Goal: Information Seeking & Learning: Find specific fact

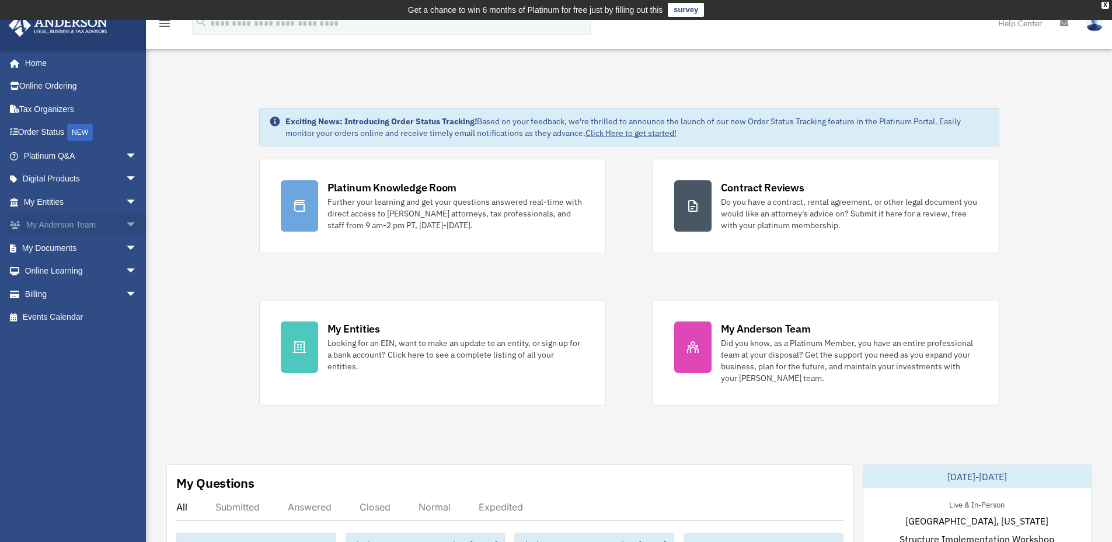
click at [112, 224] on link "My Anderson Team arrow_drop_down" at bounding box center [81, 225] width 147 height 23
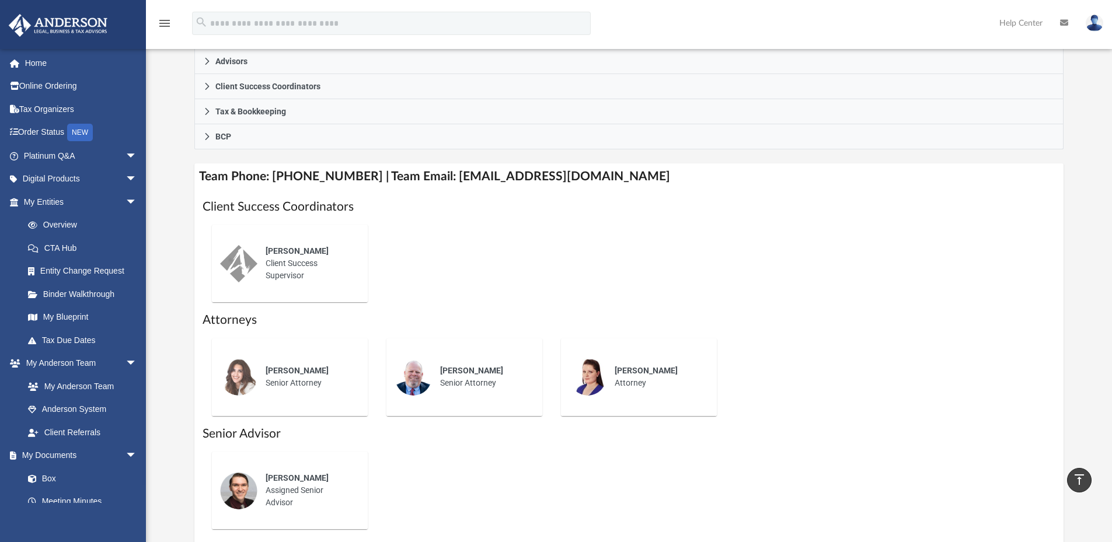
scroll to position [305, 0]
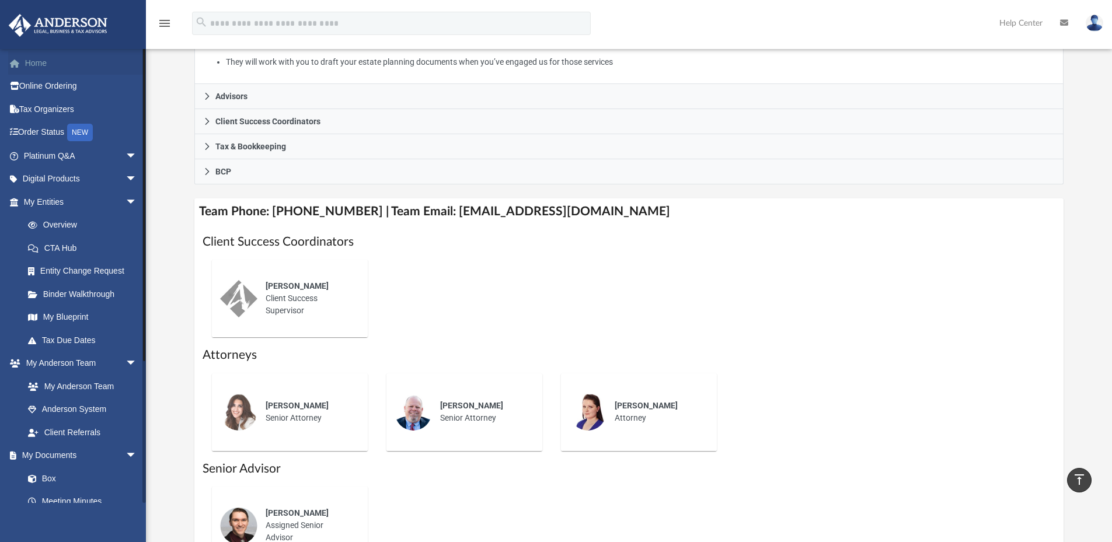
click at [25, 60] on link "Home" at bounding box center [81, 62] width 147 height 23
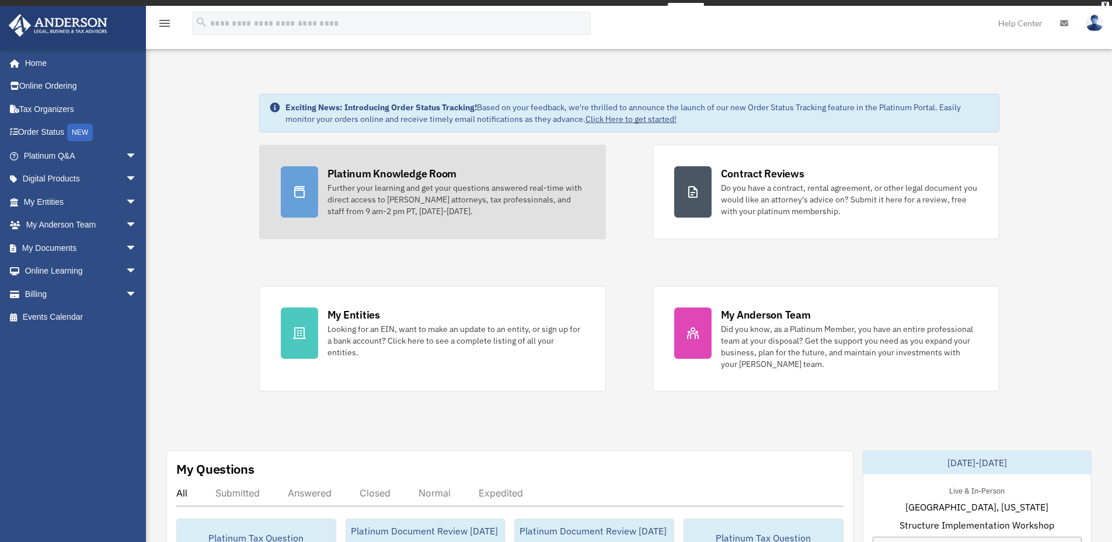
click at [429, 169] on link "Platinum Knowledge Room Further your learning and get your questions answered r…" at bounding box center [432, 192] width 347 height 95
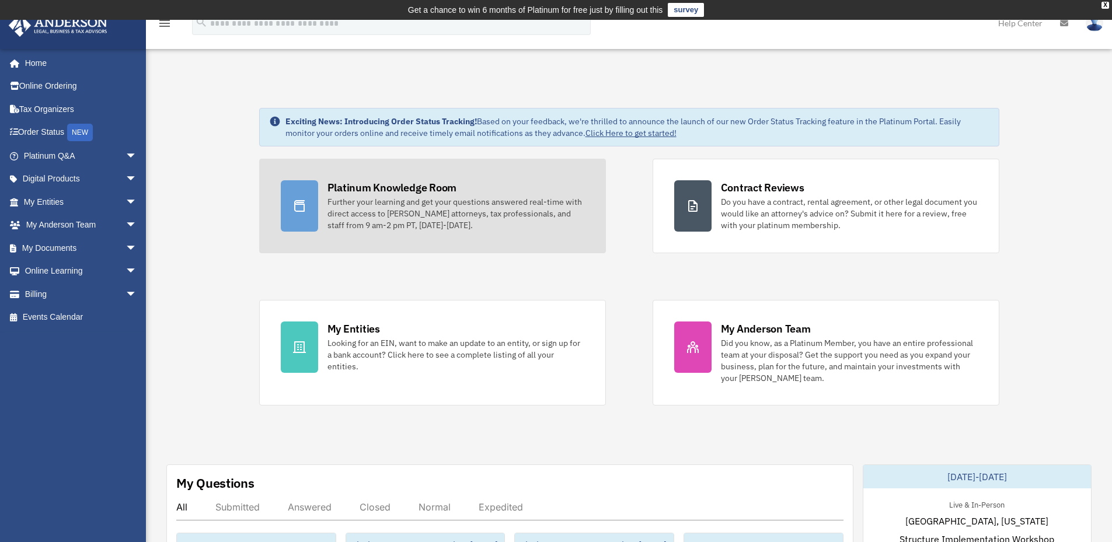
click at [423, 183] on div "Platinum Knowledge Room" at bounding box center [393, 187] width 130 height 15
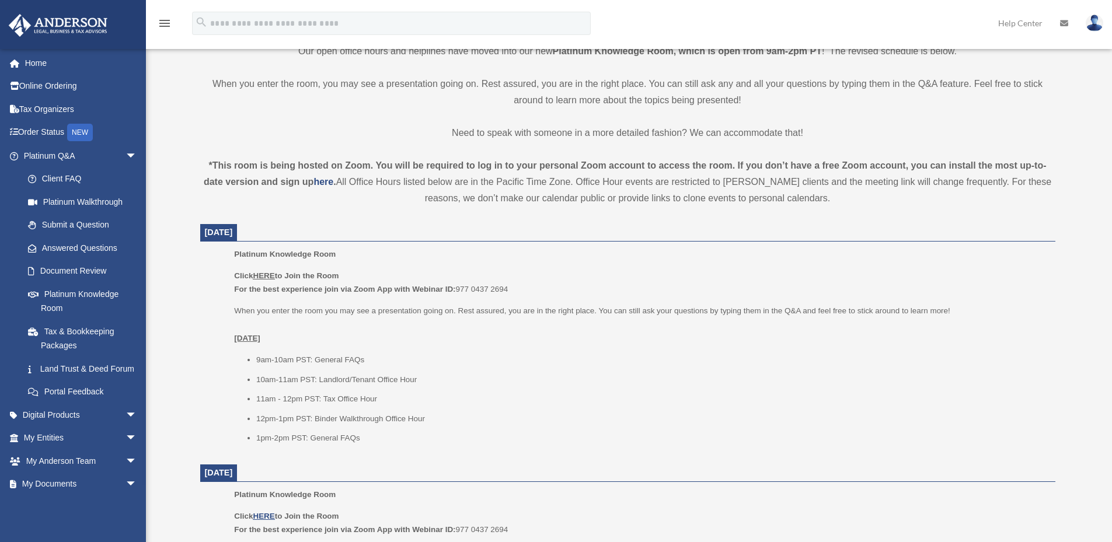
scroll to position [367, 0]
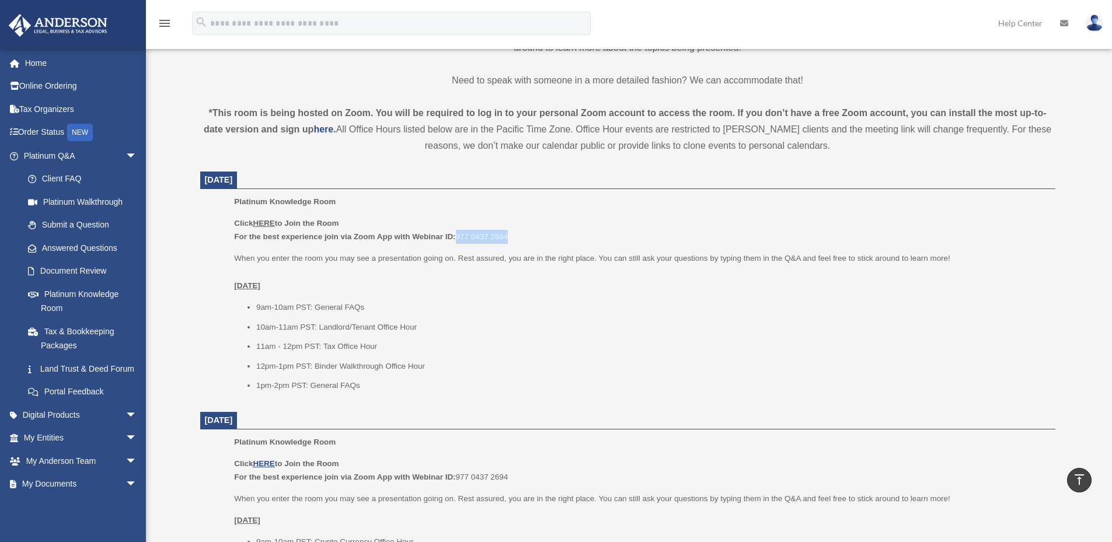
drag, startPoint x: 460, startPoint y: 234, endPoint x: 517, endPoint y: 235, distance: 57.2
click at [517, 235] on p "Click HERE to Join the Room For the best experience join via Zoom App with Webi…" at bounding box center [640, 230] width 813 height 27
copy p "977 0437 2694"
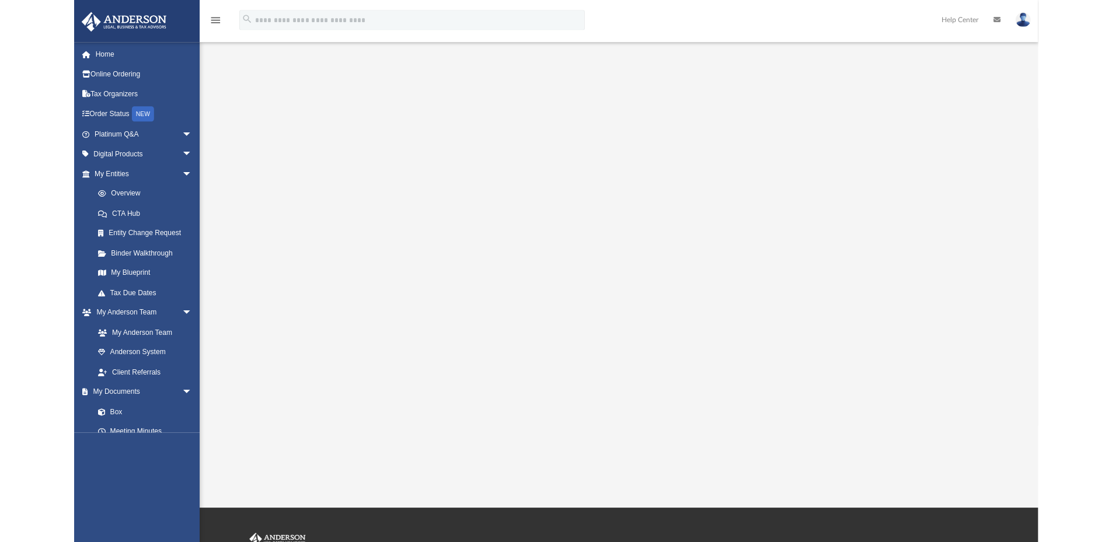
scroll to position [22, 0]
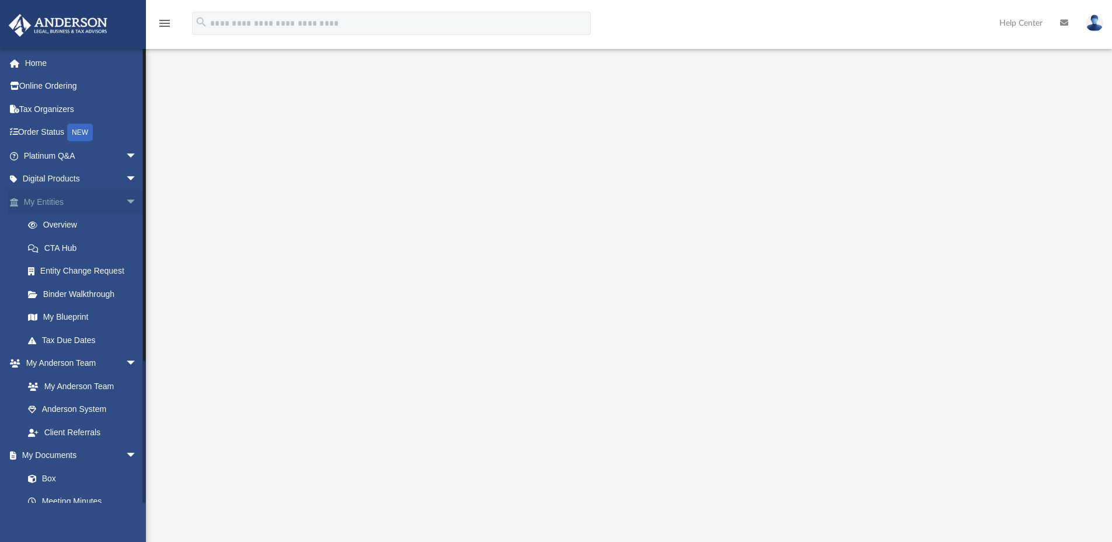
click at [51, 204] on link "My Entities arrow_drop_down" at bounding box center [81, 201] width 147 height 23
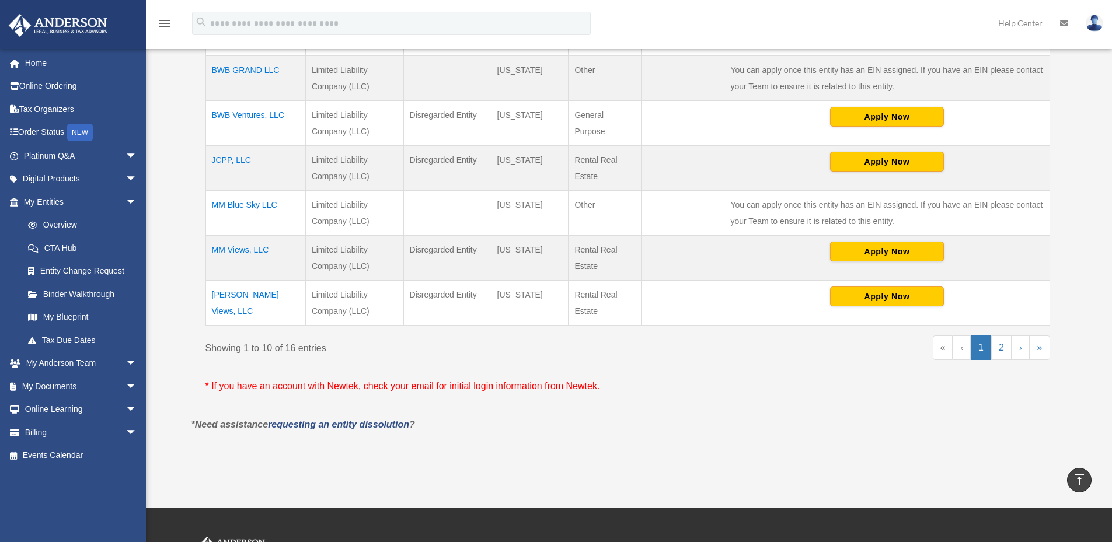
scroll to position [482, 0]
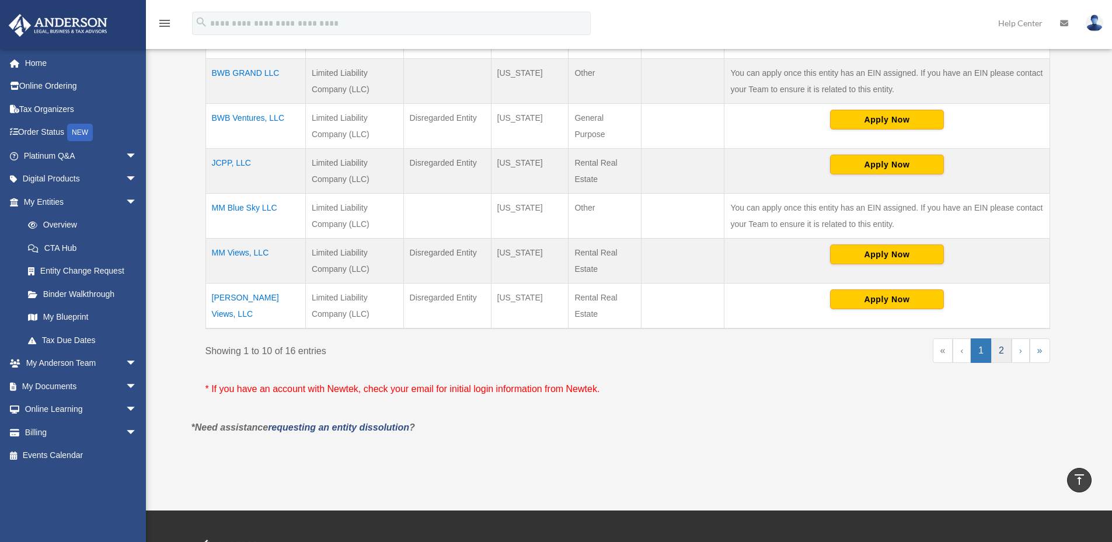
click at [997, 351] on link "2" at bounding box center [1001, 351] width 20 height 25
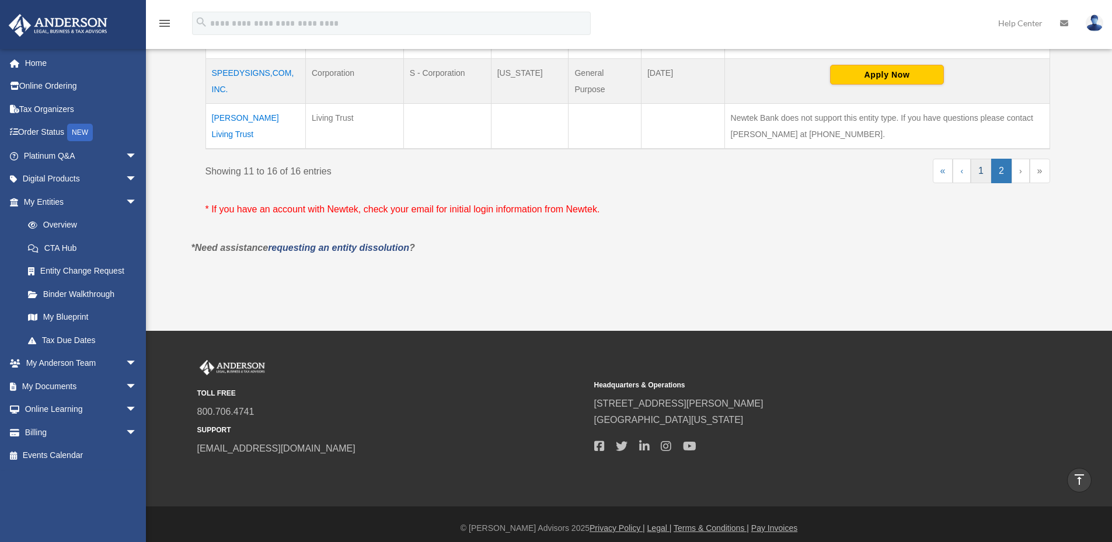
click at [979, 168] on link "1" at bounding box center [981, 171] width 20 height 25
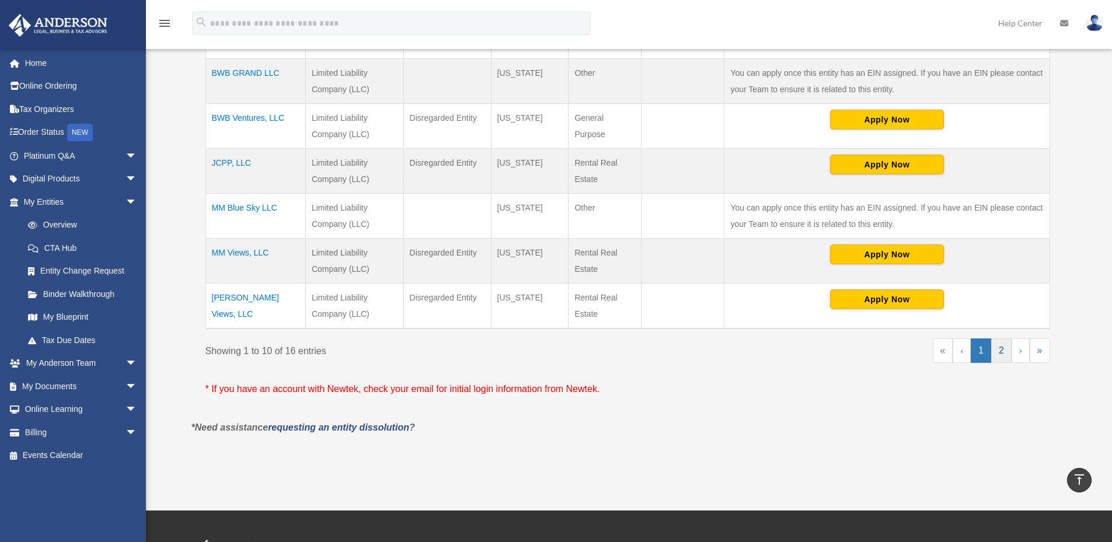
click at [1007, 356] on link "2" at bounding box center [1001, 351] width 20 height 25
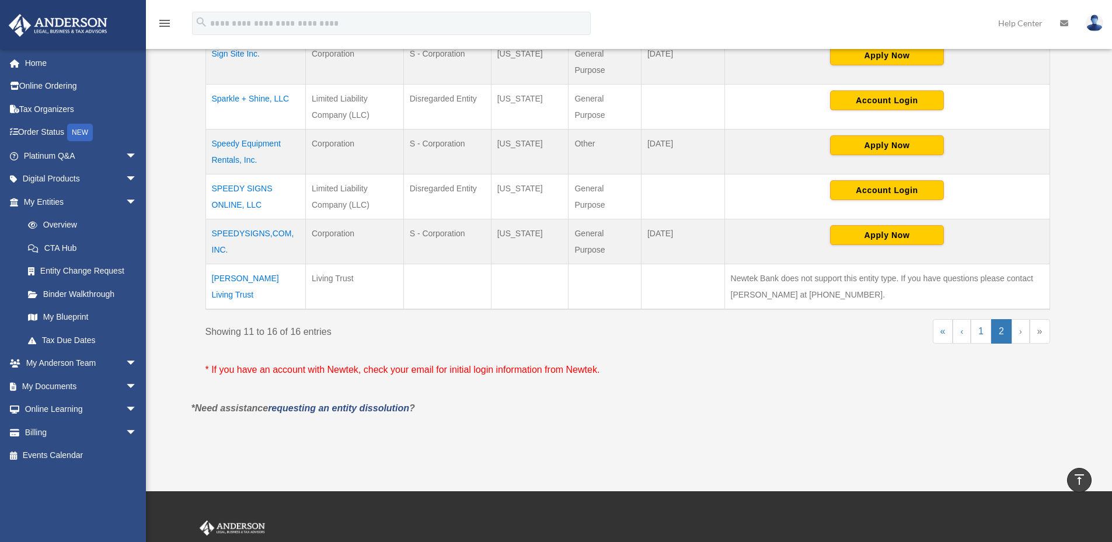
scroll to position [322, 0]
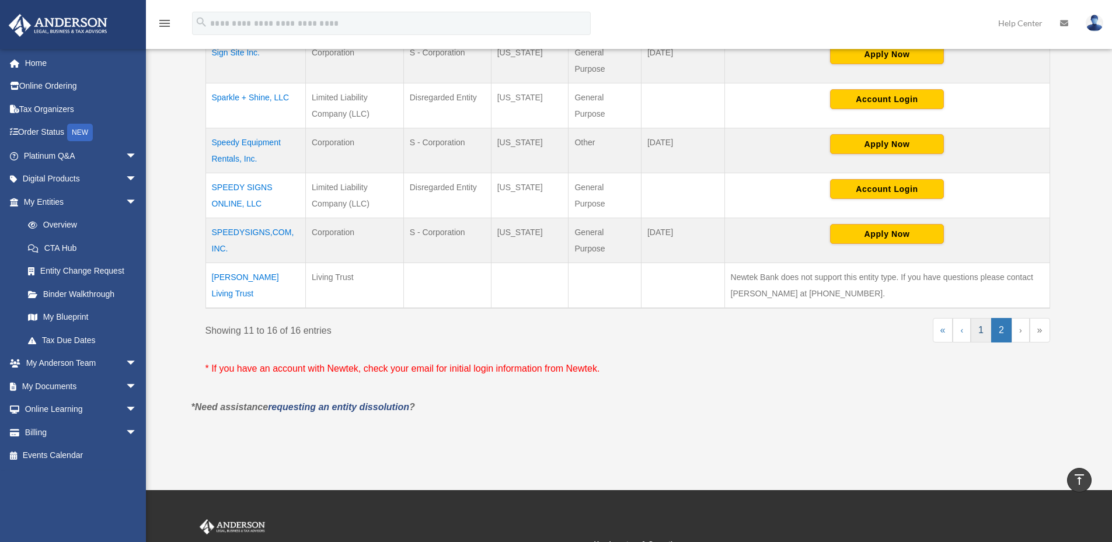
click at [982, 329] on link "1" at bounding box center [981, 330] width 20 height 25
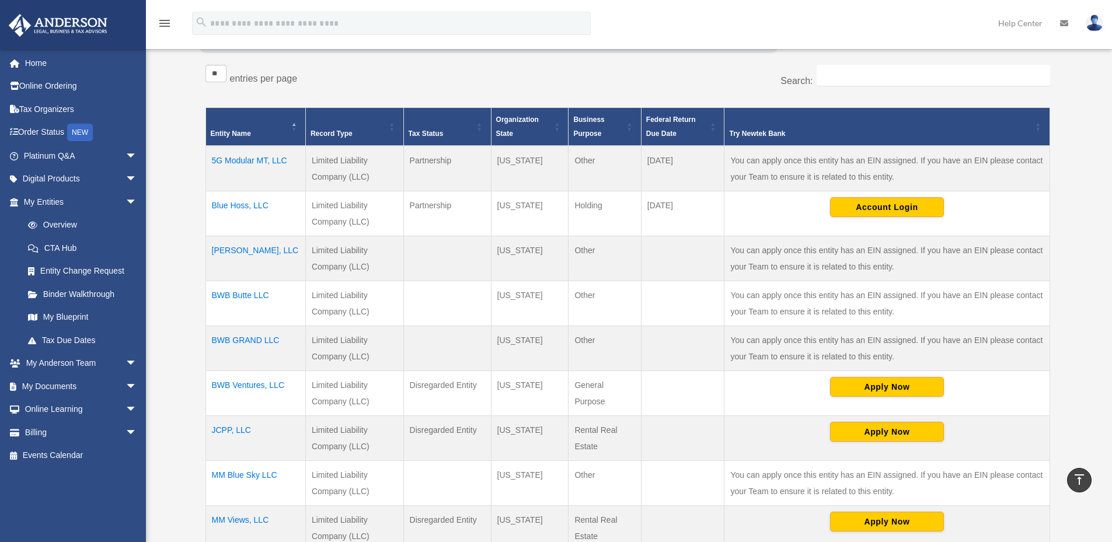
scroll to position [220, 0]
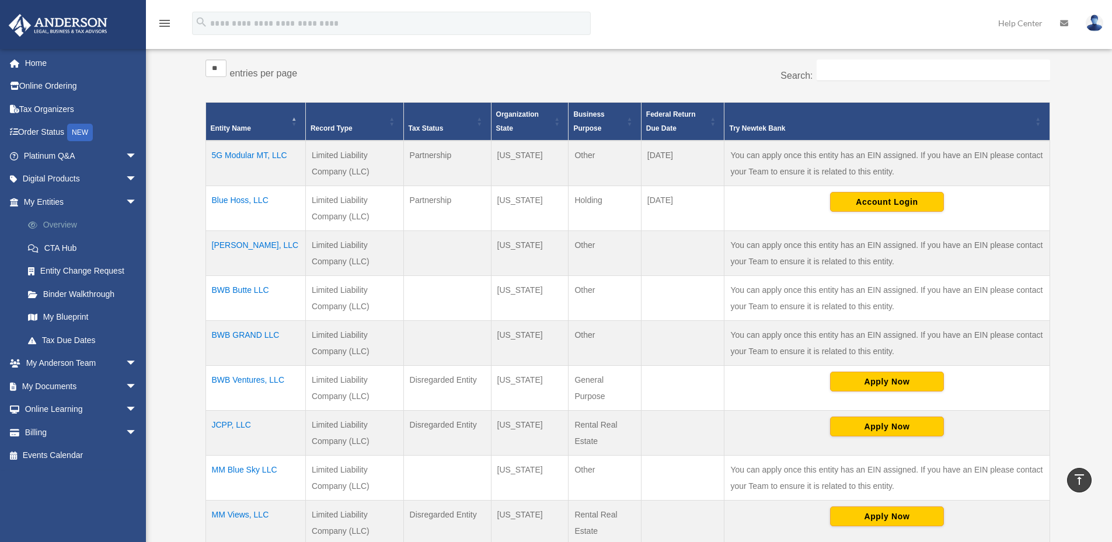
click at [55, 223] on link "Overview" at bounding box center [85, 225] width 138 height 23
click at [62, 311] on link "My Blueprint" at bounding box center [85, 317] width 138 height 23
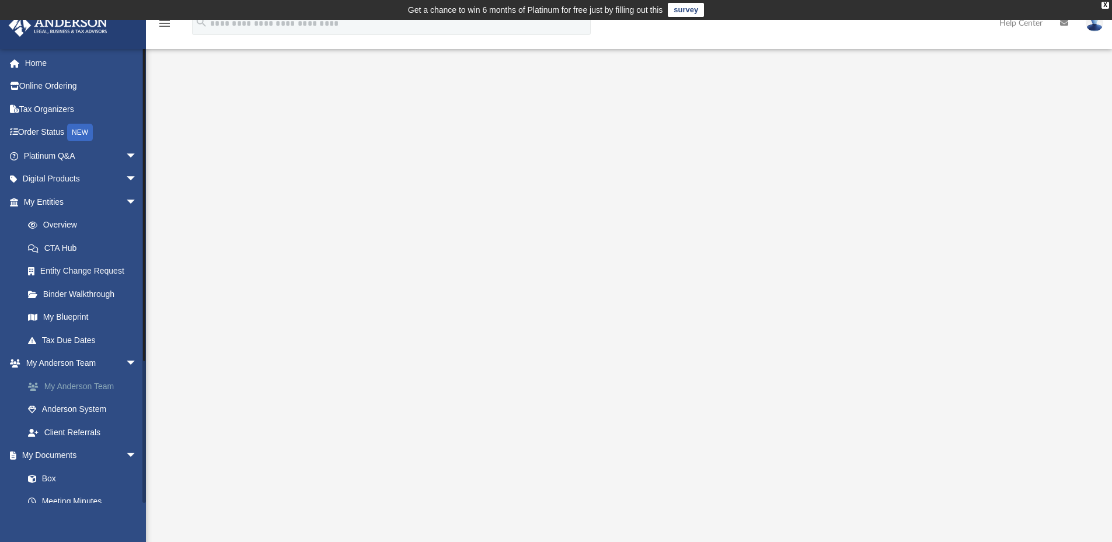
click at [72, 382] on link "My Anderson Team" at bounding box center [85, 386] width 138 height 23
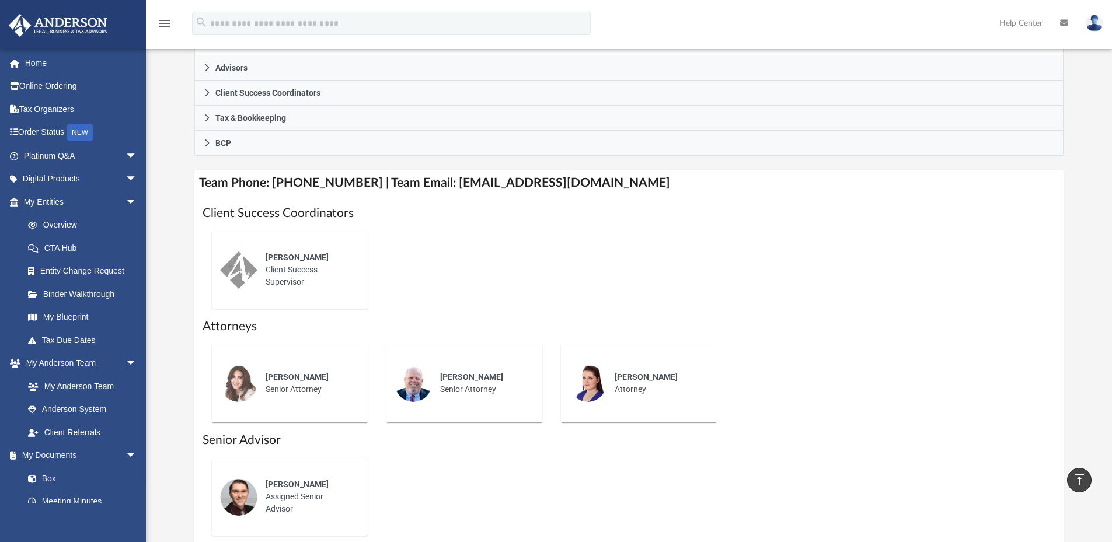
scroll to position [354, 0]
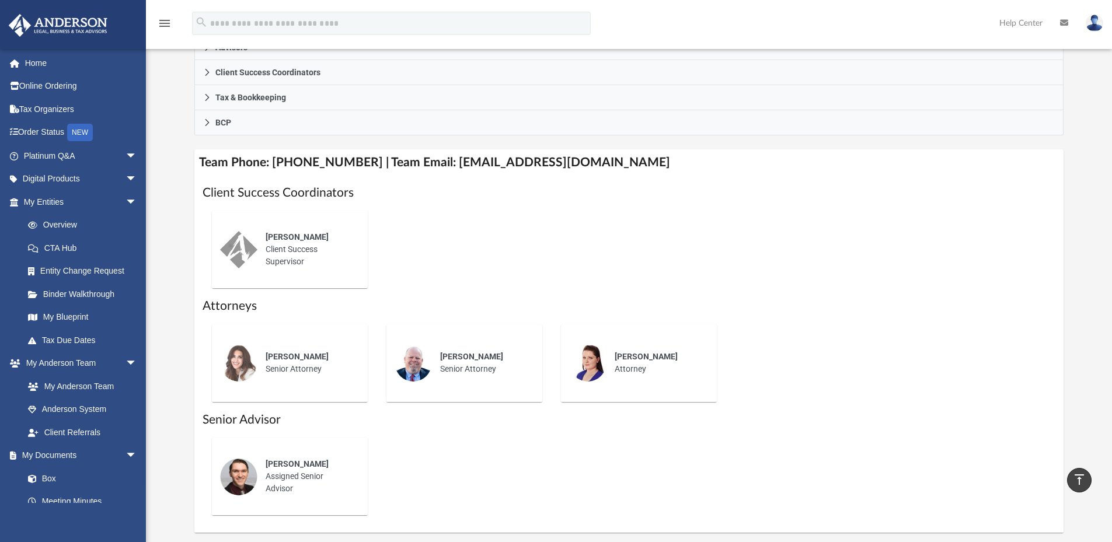
click at [305, 458] on div "Josh Terry" at bounding box center [309, 464] width 86 height 12
click at [281, 481] on div "Josh Terry Assigned Senior Advisor" at bounding box center [308, 476] width 102 height 53
click at [245, 477] on img at bounding box center [238, 476] width 37 height 37
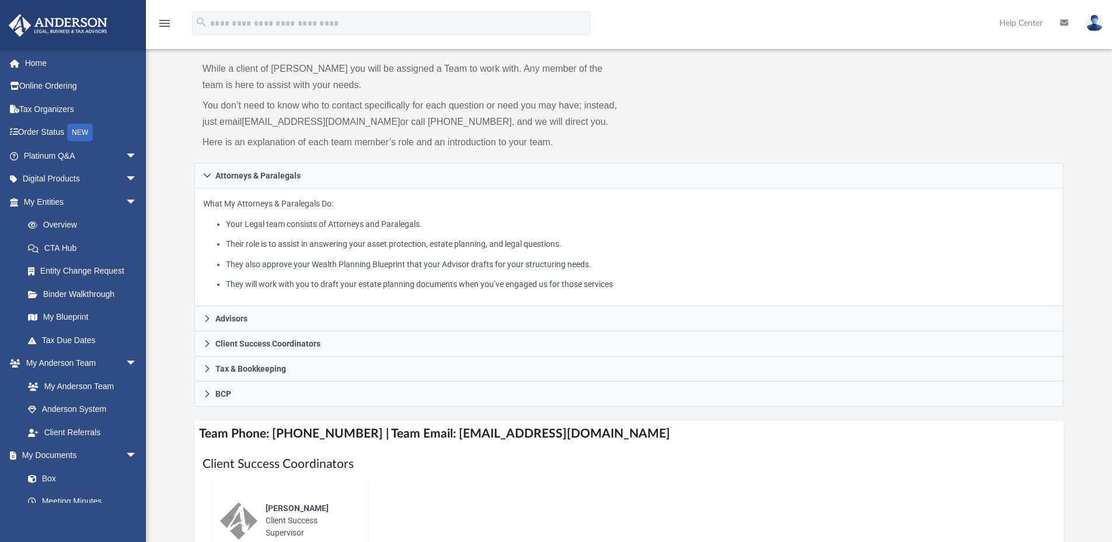
scroll to position [109, 0]
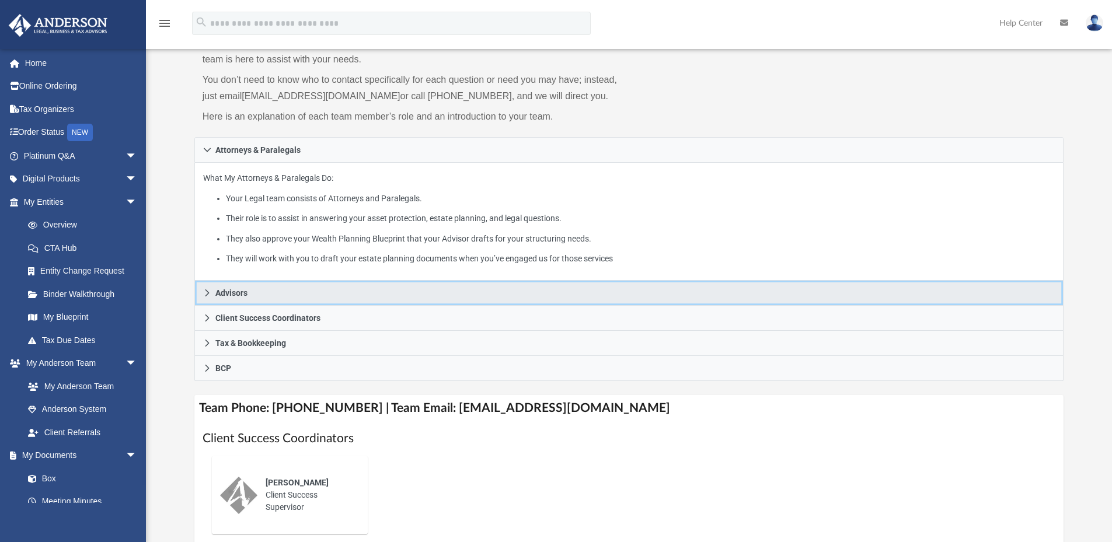
click at [208, 293] on icon at bounding box center [207, 293] width 8 height 8
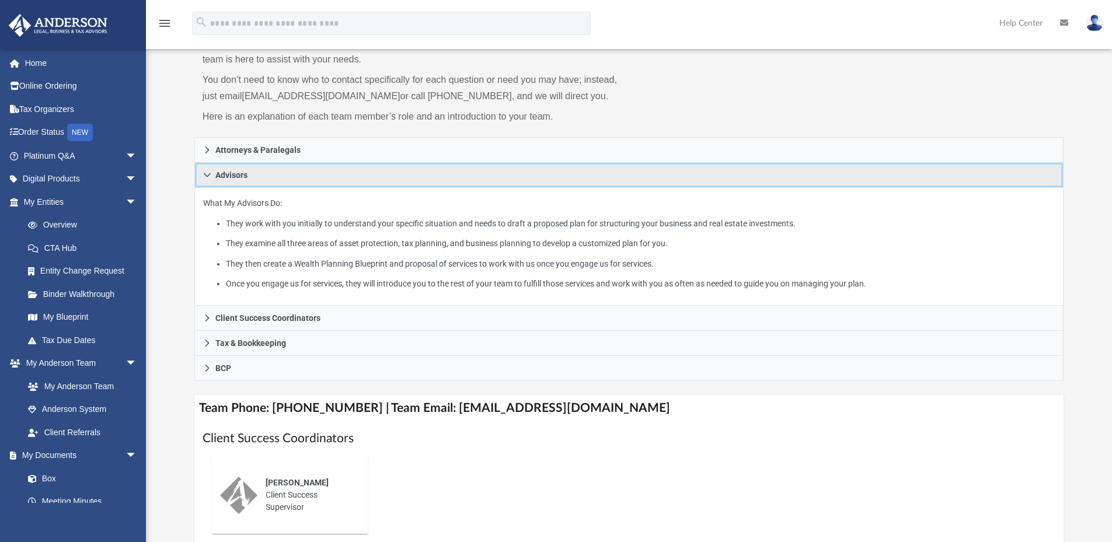
click at [208, 170] on link "Advisors" at bounding box center [629, 175] width 870 height 25
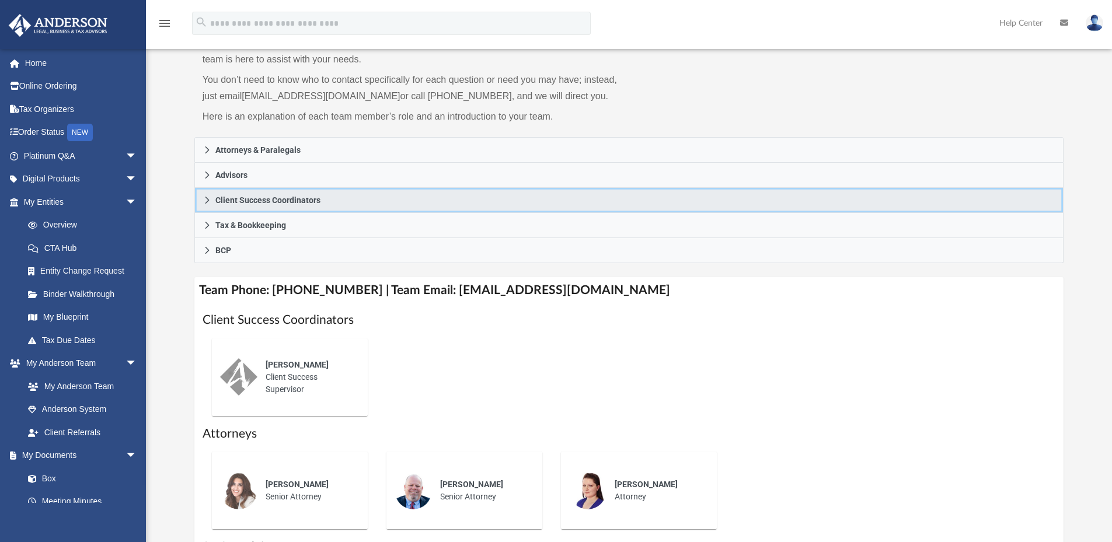
click at [206, 199] on icon at bounding box center [207, 200] width 8 height 8
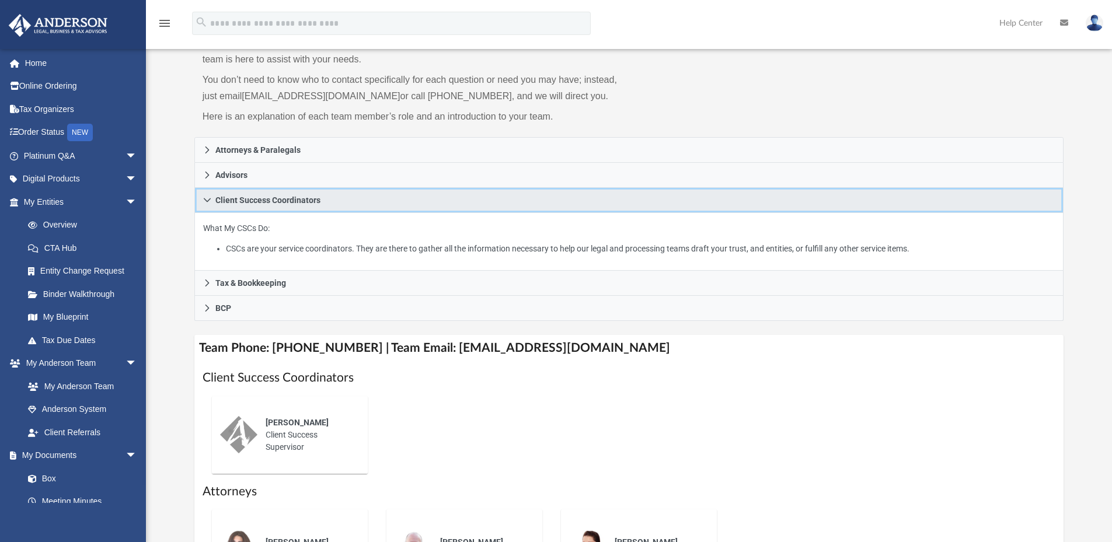
click at [206, 199] on icon at bounding box center [207, 200] width 8 height 8
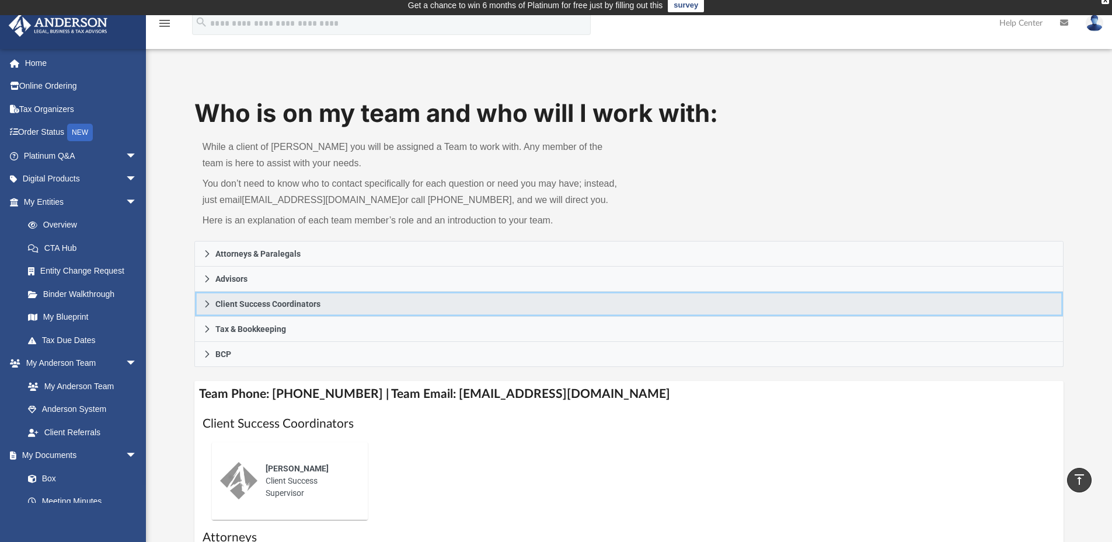
scroll to position [0, 0]
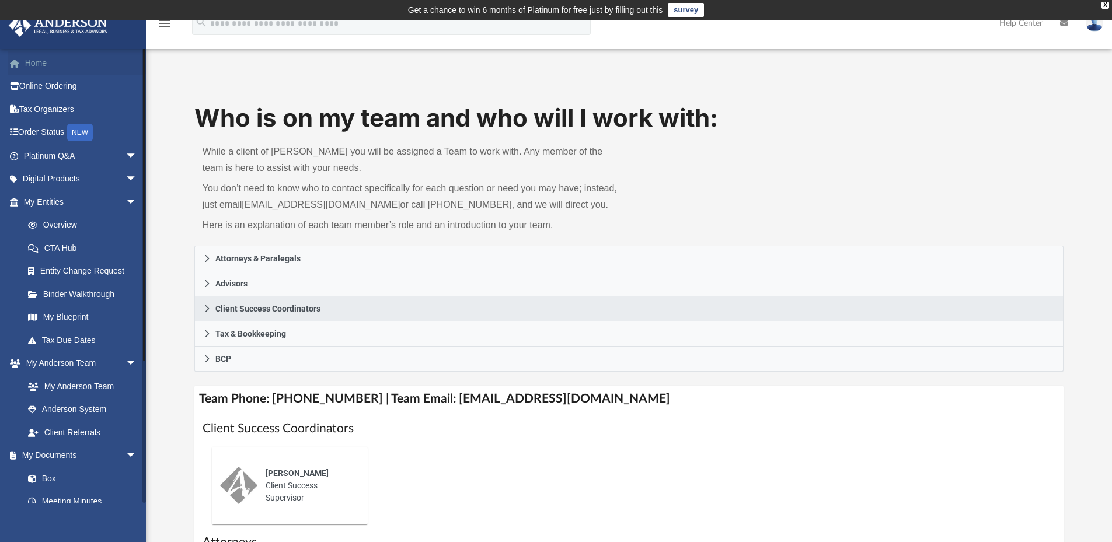
click at [28, 68] on link "Home" at bounding box center [81, 62] width 147 height 23
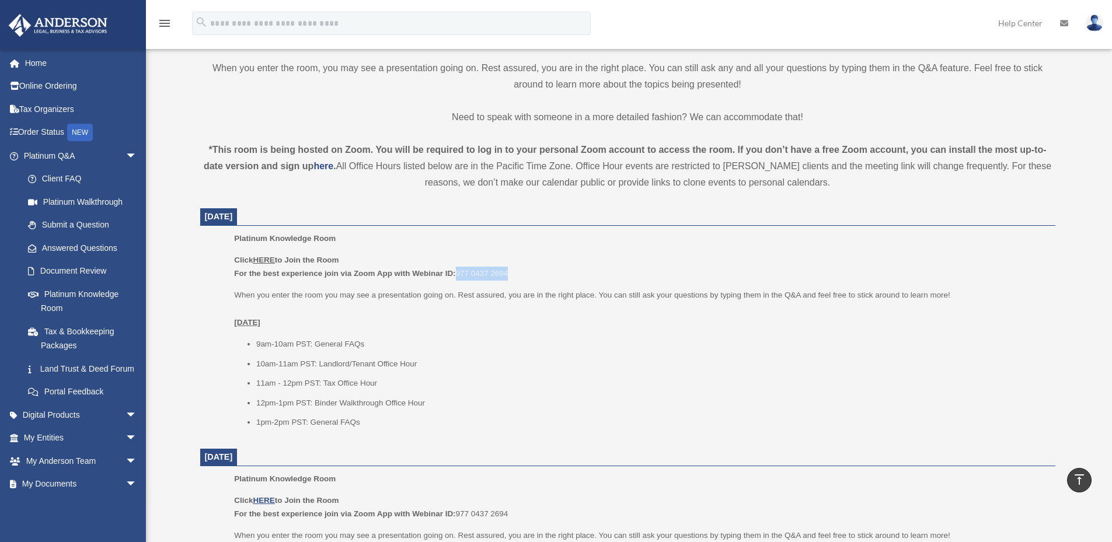
scroll to position [335, 0]
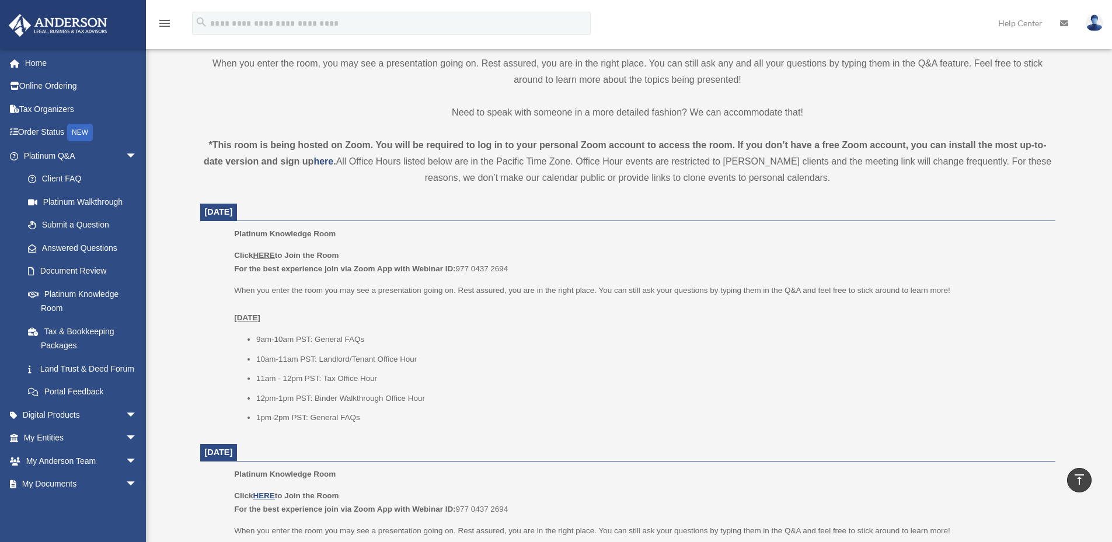
click at [464, 262] on p "Click HERE to Join the Room For the best experience join via Zoom App with Webi…" at bounding box center [640, 262] width 813 height 27
drag, startPoint x: 458, startPoint y: 267, endPoint x: 523, endPoint y: 267, distance: 64.8
click at [523, 267] on p "Click HERE to Join the Room For the best experience join via Zoom App with Webi…" at bounding box center [640, 262] width 813 height 27
copy p "977 0437 2694"
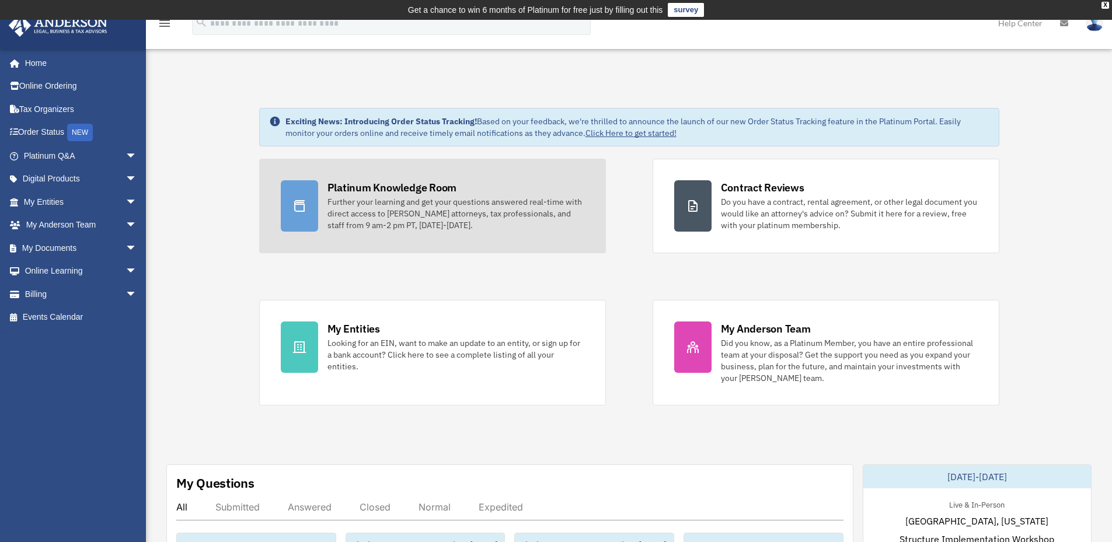
click at [351, 166] on link "Platinum Knowledge Room Further your learning and get your questions answered r…" at bounding box center [432, 206] width 347 height 95
click at [356, 185] on div "Platinum Knowledge Room" at bounding box center [393, 187] width 130 height 15
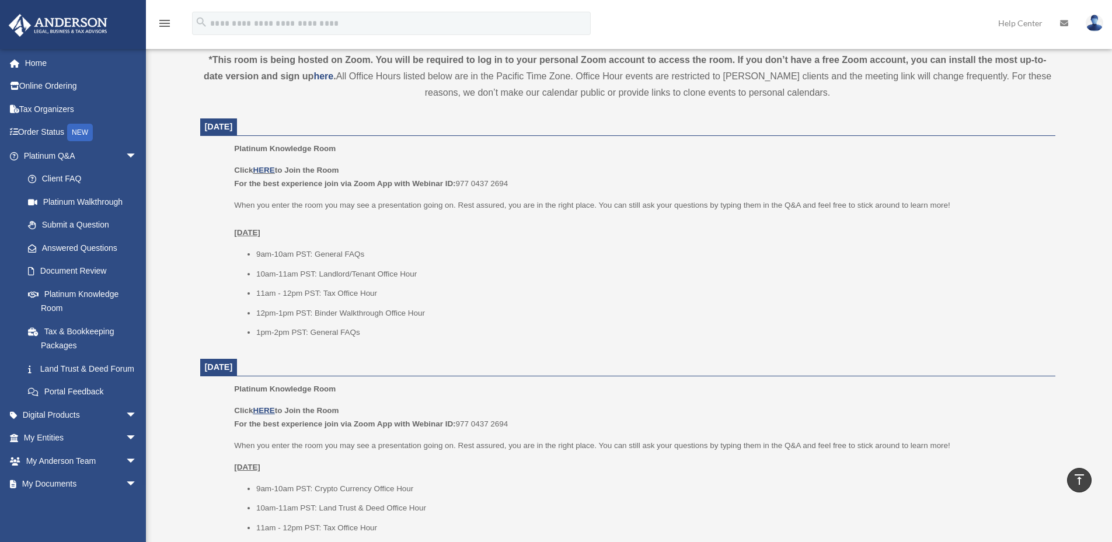
scroll to position [417, 0]
